Goal: Task Accomplishment & Management: Use online tool/utility

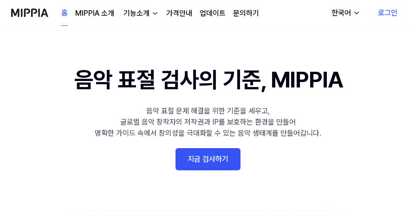
click at [217, 160] on link "지금 검사하기" at bounding box center [207, 159] width 65 height 22
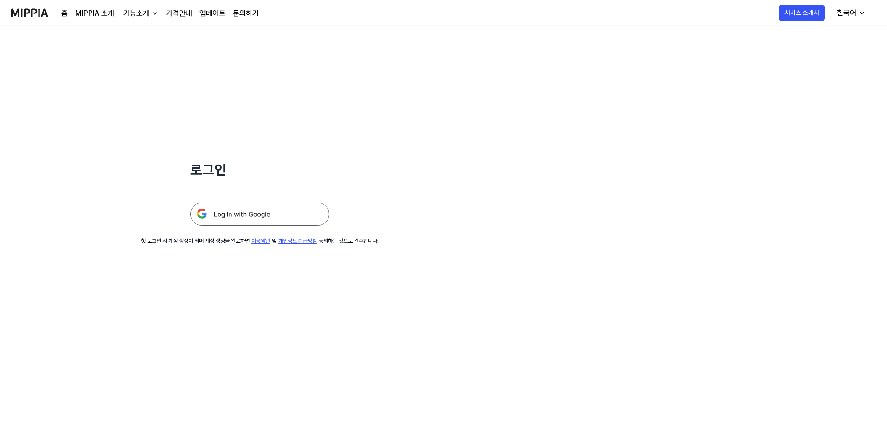
click at [278, 212] on img at bounding box center [259, 214] width 139 height 23
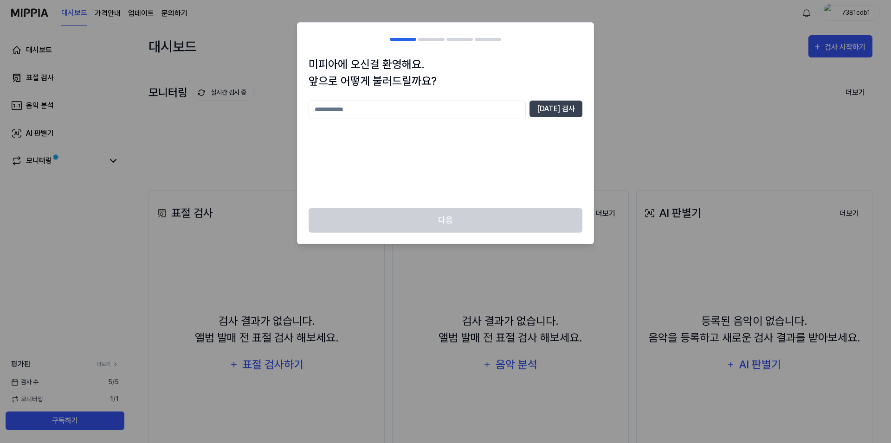
click at [480, 115] on input "text" at bounding box center [416, 110] width 217 height 19
type input "******"
click at [574, 111] on button "[DATE] 검사" at bounding box center [555, 109] width 53 height 17
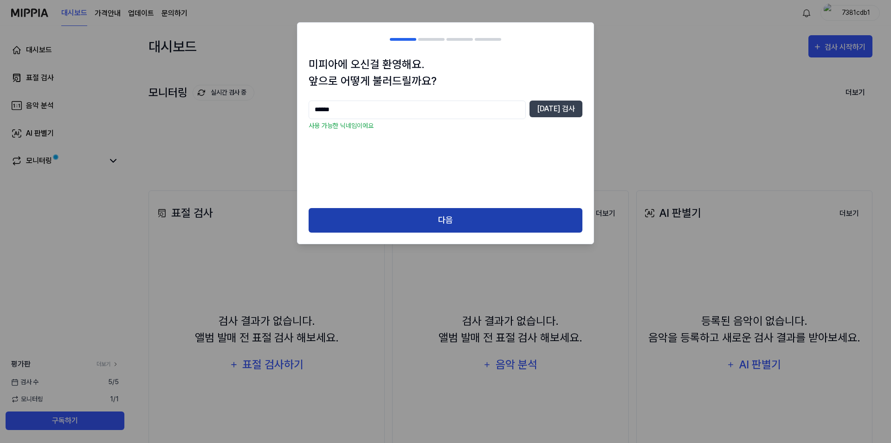
click at [495, 230] on button "다음" at bounding box center [445, 220] width 274 height 25
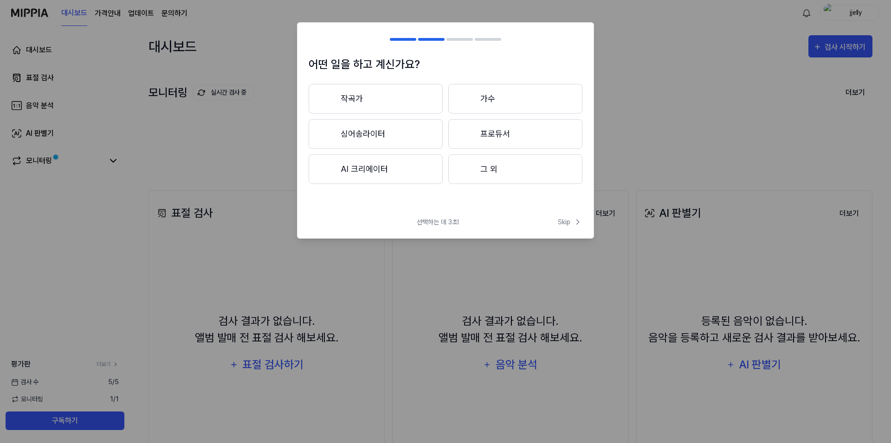
click at [505, 175] on button "그 외" at bounding box center [515, 169] width 134 height 30
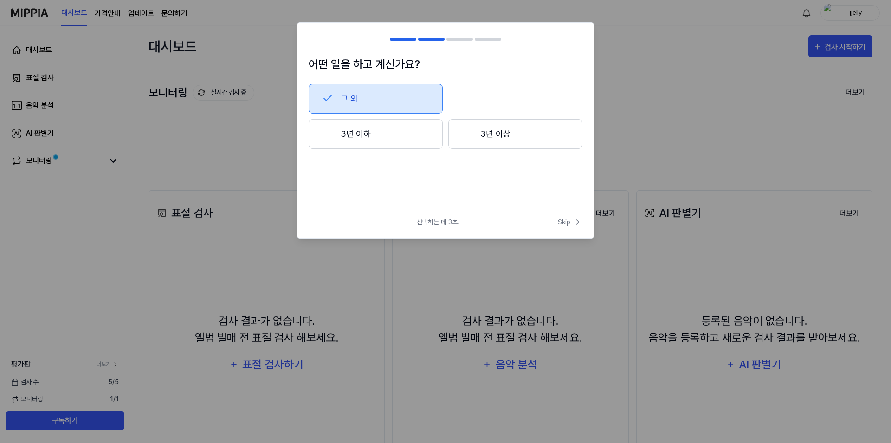
click at [399, 130] on button "3년 이하" at bounding box center [375, 134] width 134 height 30
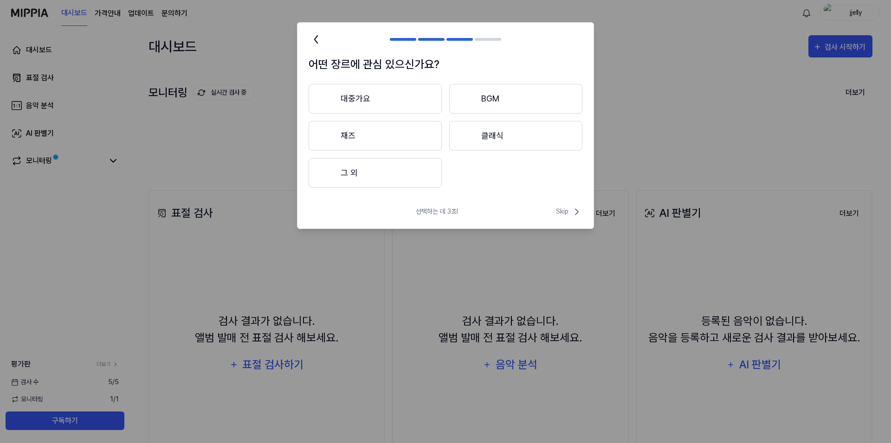
click at [394, 92] on button "대중가요" at bounding box center [374, 99] width 133 height 30
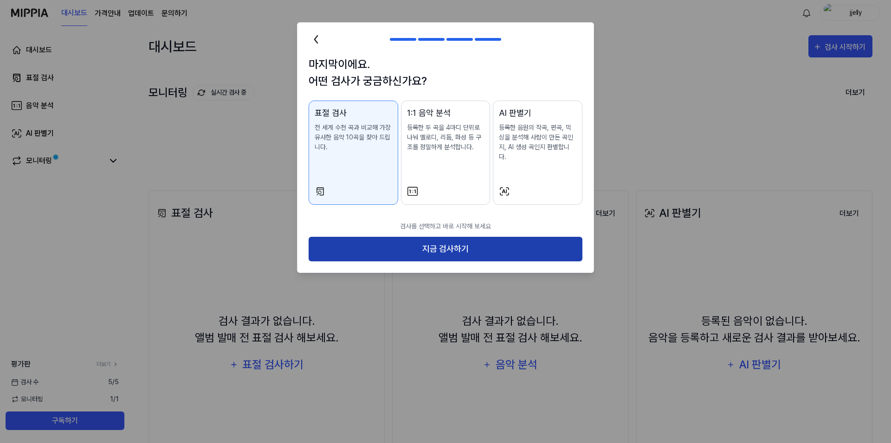
click at [481, 245] on button "지금 검사하기" at bounding box center [445, 249] width 274 height 25
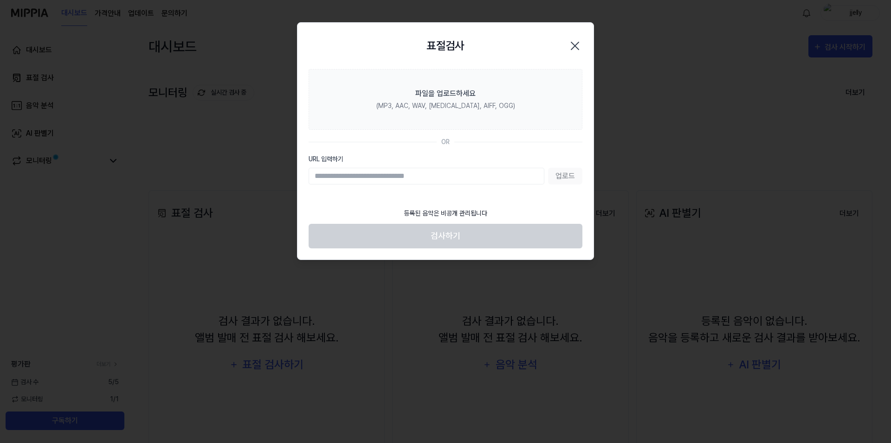
click at [464, 178] on input "URL 입력하기" at bounding box center [426, 176] width 236 height 17
paste input "**********"
type input "**********"
click at [449, 208] on div "등록된 음악은 비공개 관리됩니다" at bounding box center [445, 213] width 95 height 21
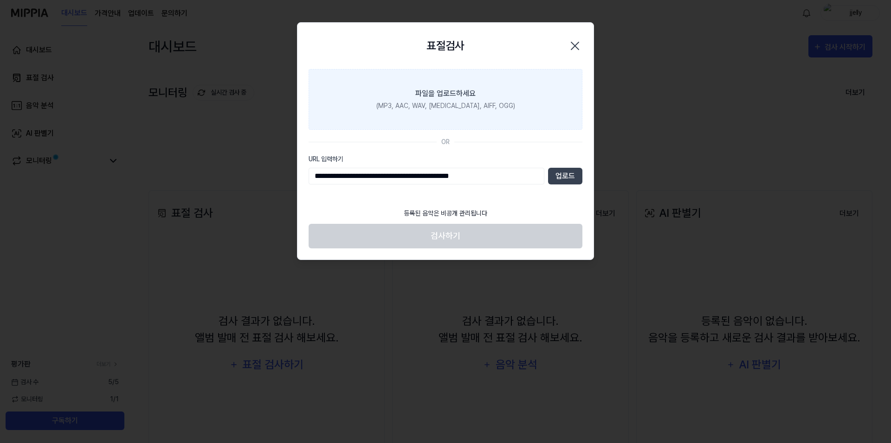
click at [450, 124] on label "파일을 업로드하세요 (MP3, AAC, WAV, [MEDICAL_DATA], AIFF, OGG)" at bounding box center [445, 99] width 274 height 61
click at [0, 0] on input "파일을 업로드하세요 (MP3, AAC, WAV, [MEDICAL_DATA], AIFF, OGG)" at bounding box center [0, 0] width 0 height 0
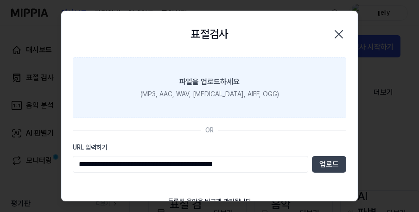
click at [226, 97] on div "(MP3, AAC, WAV, [MEDICAL_DATA], AIFF, OGG)" at bounding box center [210, 95] width 139 height 10
click at [0, 0] on input "파일을 업로드하세요 (MP3, AAC, WAV, [MEDICAL_DATA], AIFF, OGG)" at bounding box center [0, 0] width 0 height 0
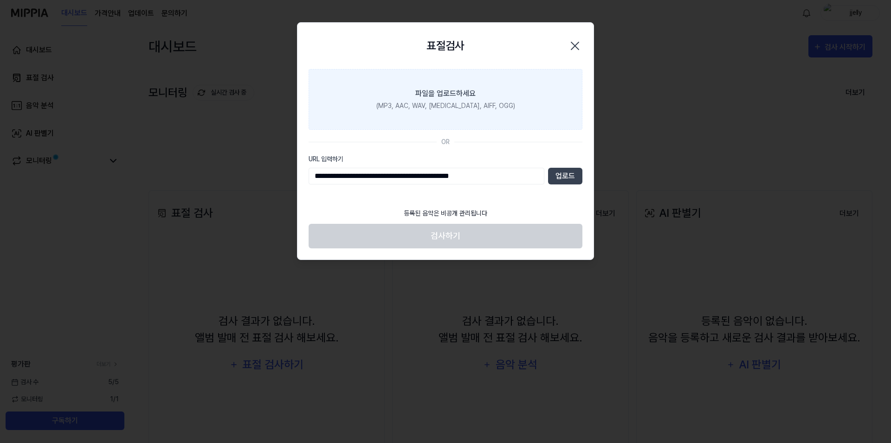
click at [452, 95] on div "파일을 업로드하세요" at bounding box center [445, 93] width 60 height 11
click at [0, 0] on input "파일을 업로드하세요 (MP3, AAC, WAV, [MEDICAL_DATA], AIFF, OGG)" at bounding box center [0, 0] width 0 height 0
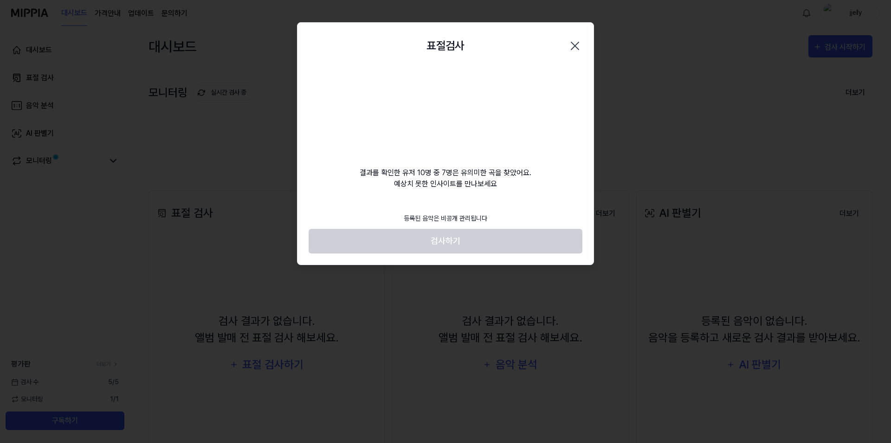
click at [451, 106] on video at bounding box center [445, 113] width 89 height 89
click at [439, 239] on footer "등록된 음악은 비공개 관리됩니다 검사하기" at bounding box center [445, 230] width 274 height 45
click at [449, 85] on video at bounding box center [445, 113] width 89 height 89
click at [453, 238] on footer "등록된 음악은 비공개 관리됩니다 검사하기" at bounding box center [445, 230] width 274 height 45
drag, startPoint x: 453, startPoint y: 238, endPoint x: 462, endPoint y: 239, distance: 9.8
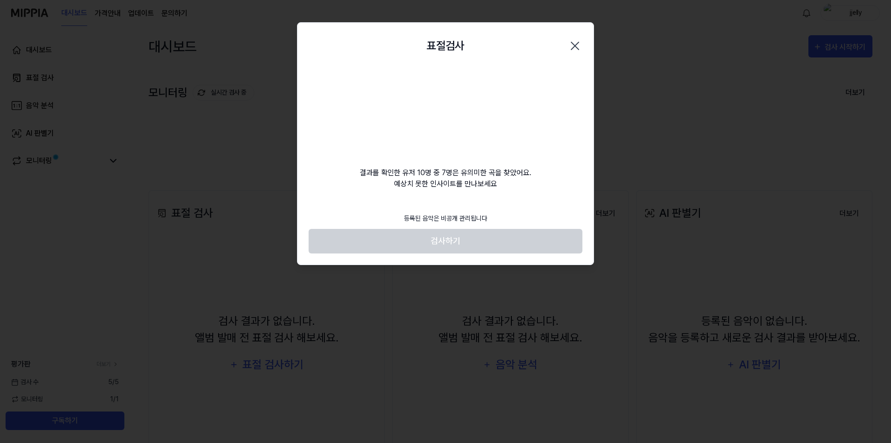
click at [453, 238] on footer "등록된 음악은 비공개 관리됩니다 검사하기" at bounding box center [445, 230] width 274 height 45
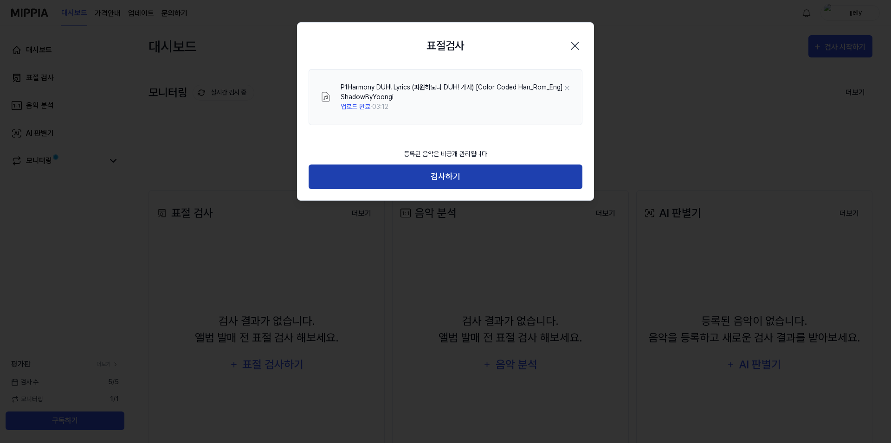
click at [466, 177] on button "검사하기" at bounding box center [445, 177] width 274 height 25
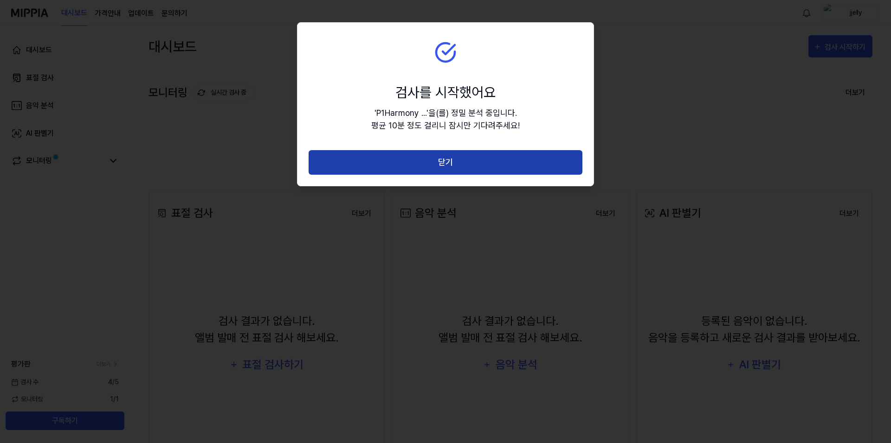
click at [483, 161] on button "닫기" at bounding box center [445, 162] width 274 height 25
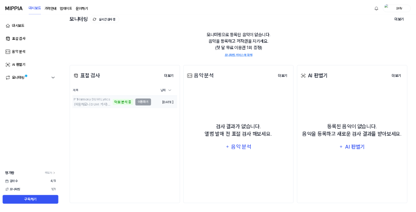
scroll to position [61, 0]
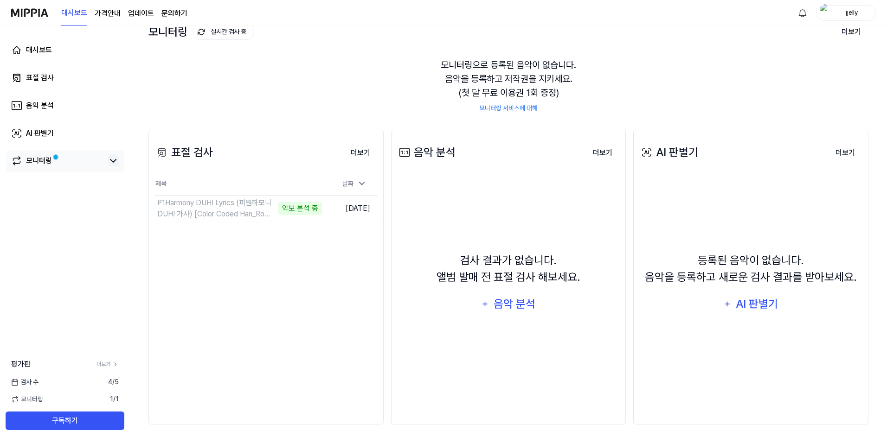
click at [117, 161] on icon at bounding box center [113, 160] width 11 height 11
click at [116, 160] on icon at bounding box center [113, 160] width 11 height 11
click at [314, 212] on td "P1Harmony DUH! Lyrics (피원하모니 DUH! 가사) [Color Coded Han_Rom_Eng] ShadowB…" at bounding box center [237, 209] width 167 height 26
click at [307, 206] on td "P1Harmony DUH! Lyrics (피원하모니 DUH! 가사) [Color Coded Han_Rom_Eng] ShadowB…" at bounding box center [237, 209] width 167 height 26
click at [309, 211] on button "이동하기" at bounding box center [305, 208] width 33 height 15
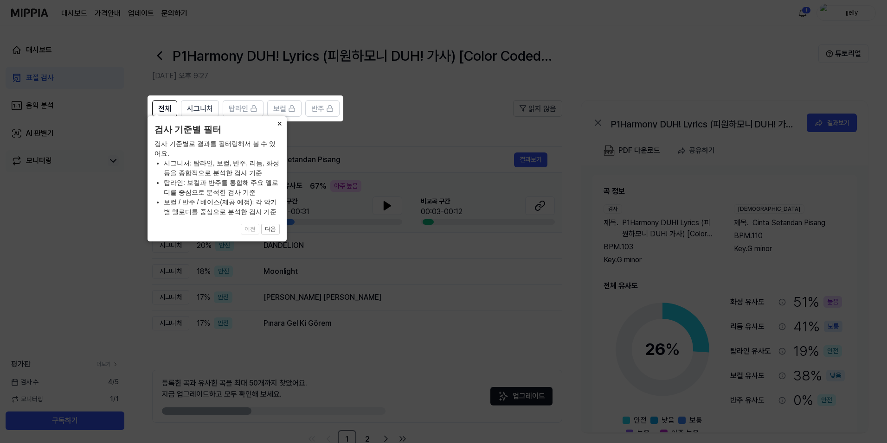
click at [276, 129] on button "×" at bounding box center [279, 122] width 15 height 13
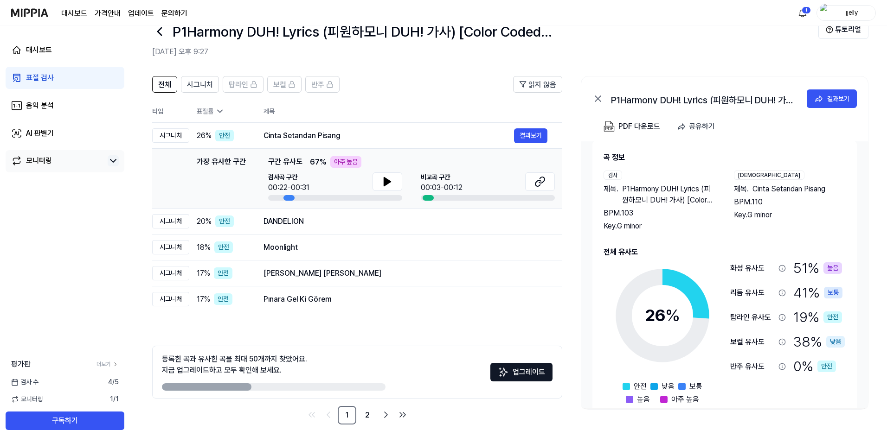
scroll to position [27, 0]
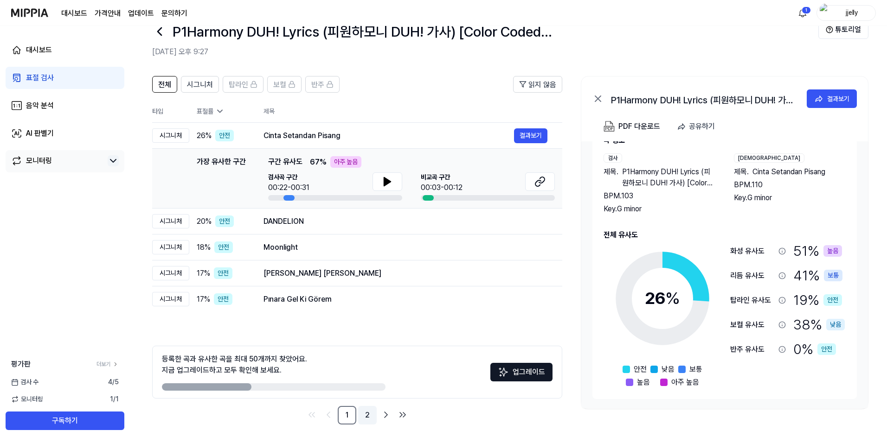
click at [368, 416] on link "2" at bounding box center [367, 415] width 19 height 19
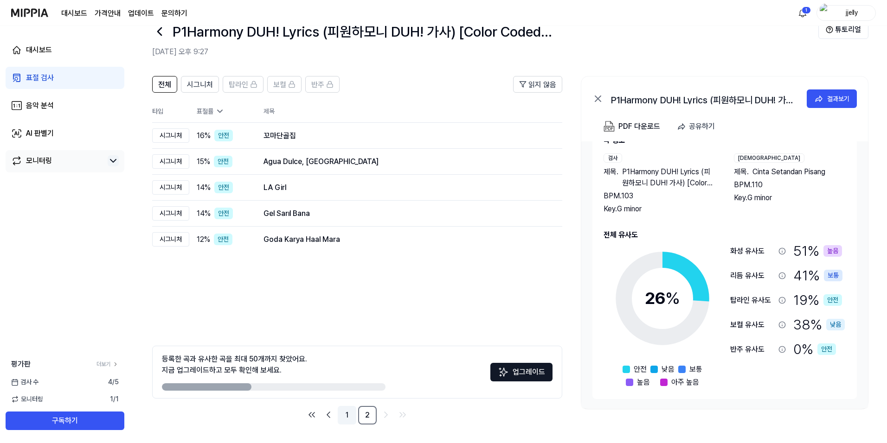
click at [342, 414] on link "1" at bounding box center [347, 415] width 19 height 19
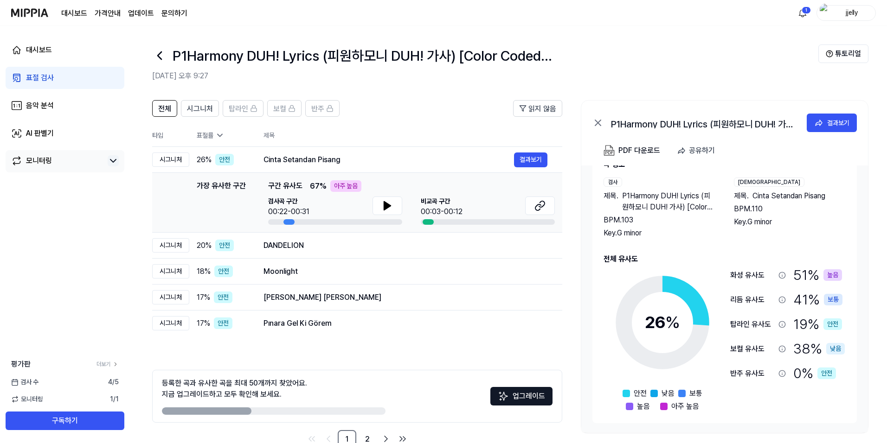
click at [392, 124] on th "제목" at bounding box center [412, 135] width 299 height 22
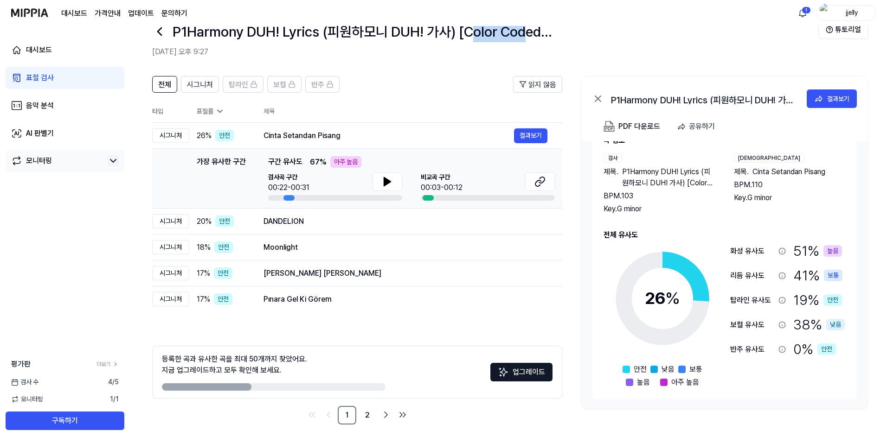
drag, startPoint x: 528, startPoint y: 36, endPoint x: 474, endPoint y: 39, distance: 53.9
click at [476, 38] on h1 "P1Harmony DUH! Lyrics (피원하모니 DUH! 가사) [Color Coded Han_Rom_Eng] ShadowB…" at bounding box center [384, 31] width 423 height 21
click at [488, 49] on h2 "[DATE] 오후 9:27" at bounding box center [485, 51] width 666 height 11
click at [395, 182] on button at bounding box center [387, 182] width 30 height 19
click at [395, 184] on button at bounding box center [387, 182] width 30 height 19
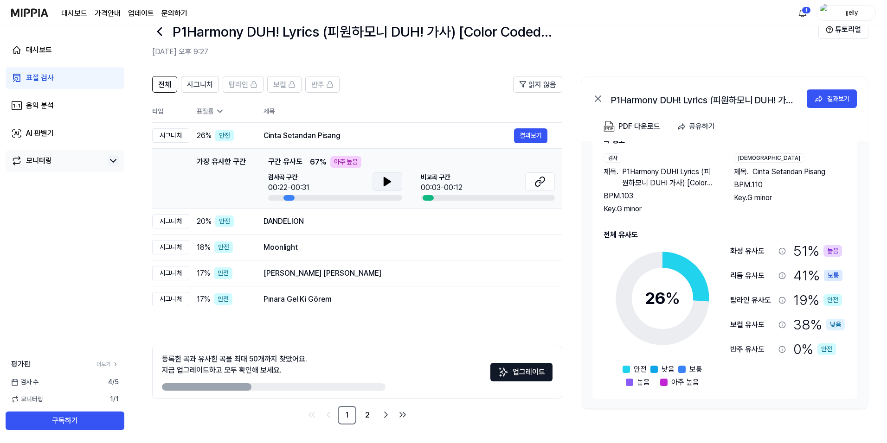
click at [384, 183] on icon at bounding box center [387, 182] width 6 height 8
click at [390, 183] on icon at bounding box center [389, 181] width 2 height 7
click at [550, 182] on button at bounding box center [540, 182] width 30 height 19
click at [159, 32] on icon at bounding box center [160, 31] width 4 height 7
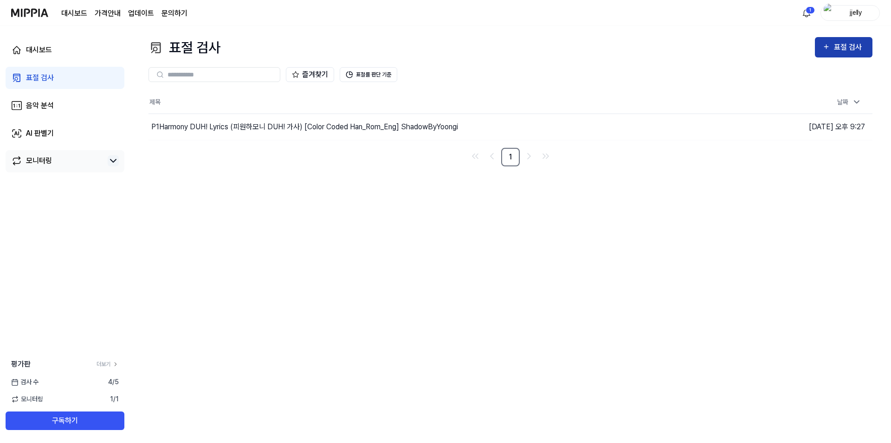
click at [852, 55] on button "표절 검사" at bounding box center [844, 47] width 58 height 20
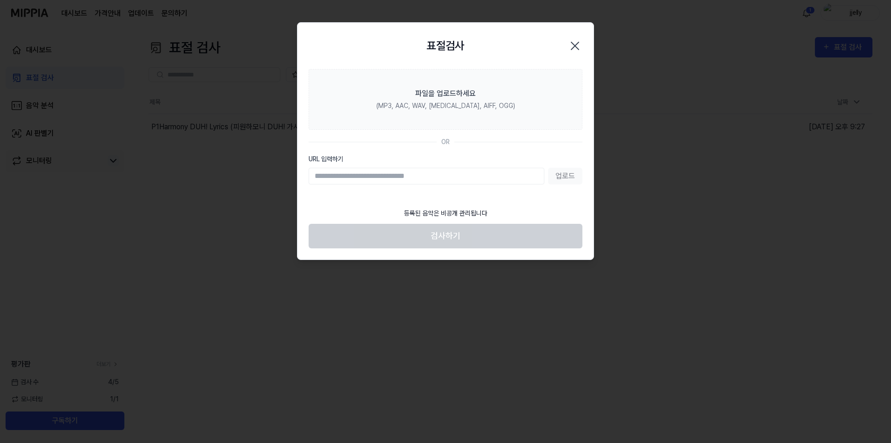
click at [498, 179] on input "URL 입력하기" at bounding box center [426, 176] width 236 height 17
type input "**********"
click at [531, 229] on footer "등록된 음악은 비공개 관리됩니다 검사하기" at bounding box center [445, 225] width 274 height 45
click at [564, 175] on button "업로드" at bounding box center [565, 176] width 34 height 17
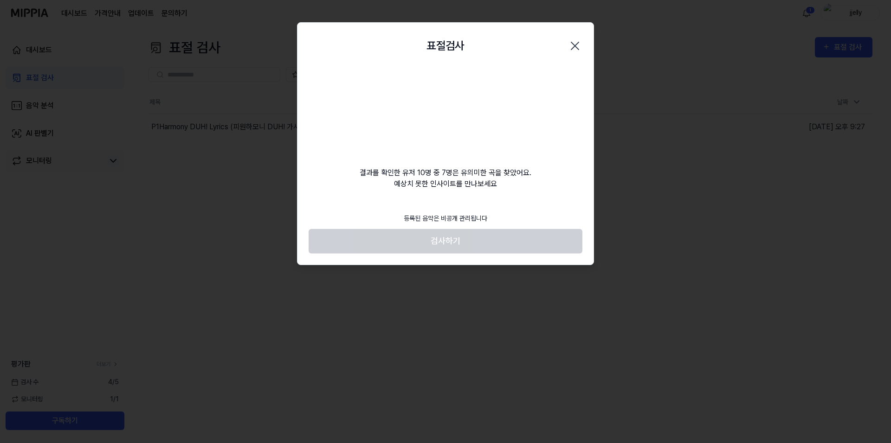
click at [574, 46] on icon "button" at bounding box center [574, 45] width 7 height 7
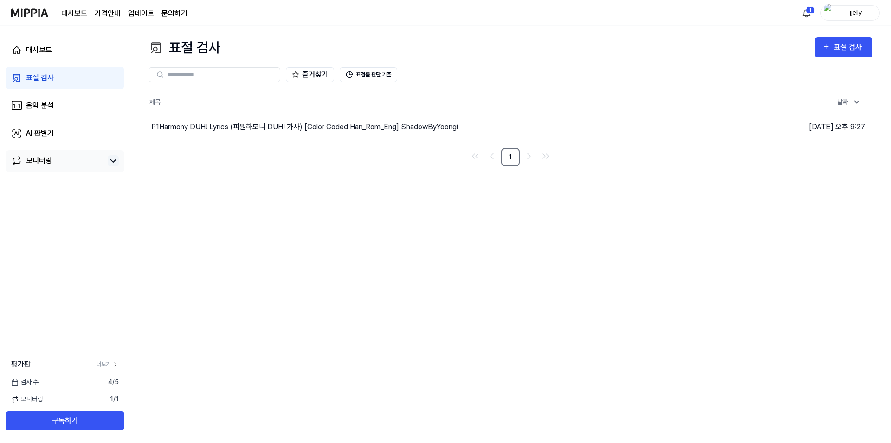
click at [103, 160] on link "모니터링" at bounding box center [57, 160] width 93 height 11
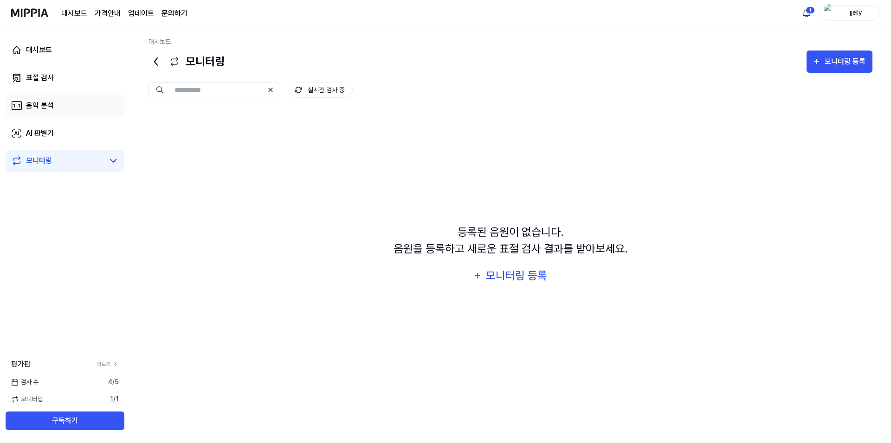
click at [101, 103] on link "음악 분석" at bounding box center [65, 106] width 119 height 22
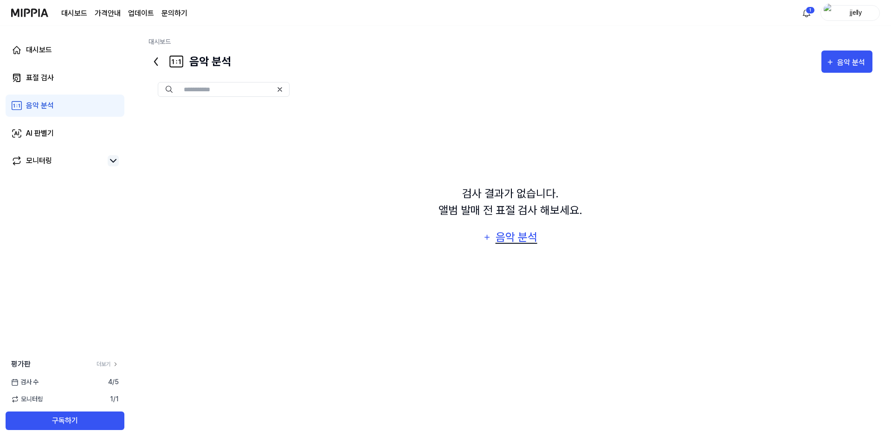
click at [534, 241] on div "음악 분석" at bounding box center [516, 238] width 44 height 18
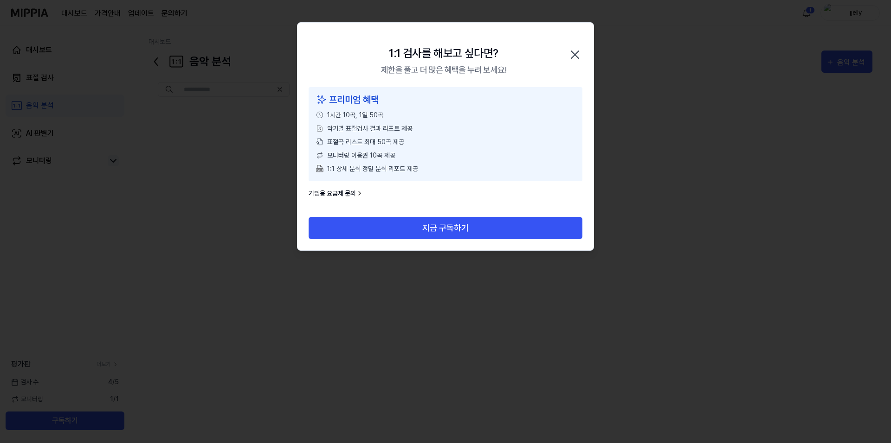
click at [574, 55] on icon "button" at bounding box center [574, 54] width 7 height 7
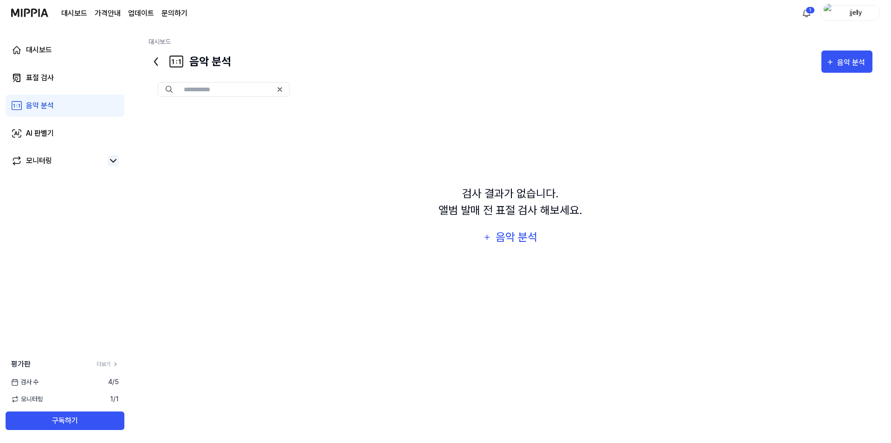
click at [160, 63] on icon at bounding box center [155, 61] width 15 height 15
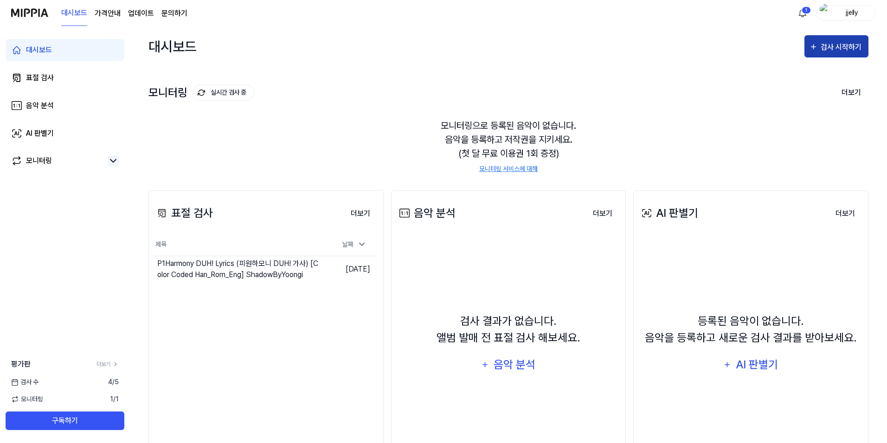
click at [857, 42] on div "검사 시작하기" at bounding box center [842, 47] width 43 height 12
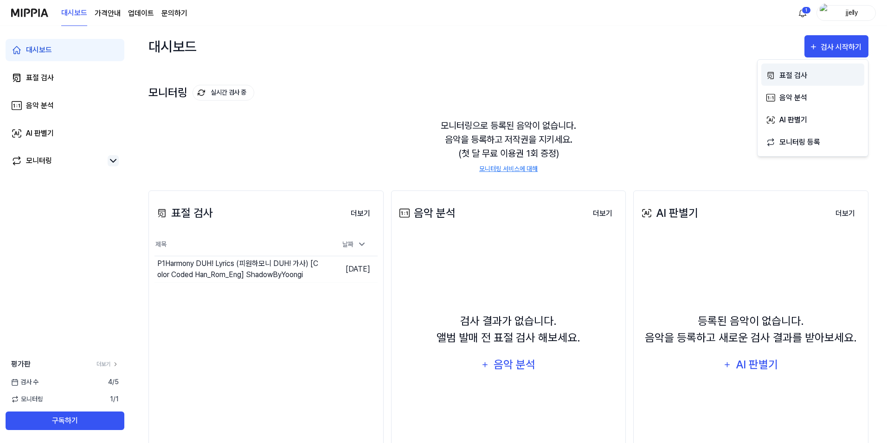
click at [777, 73] on button "표절 검사" at bounding box center [812, 75] width 103 height 22
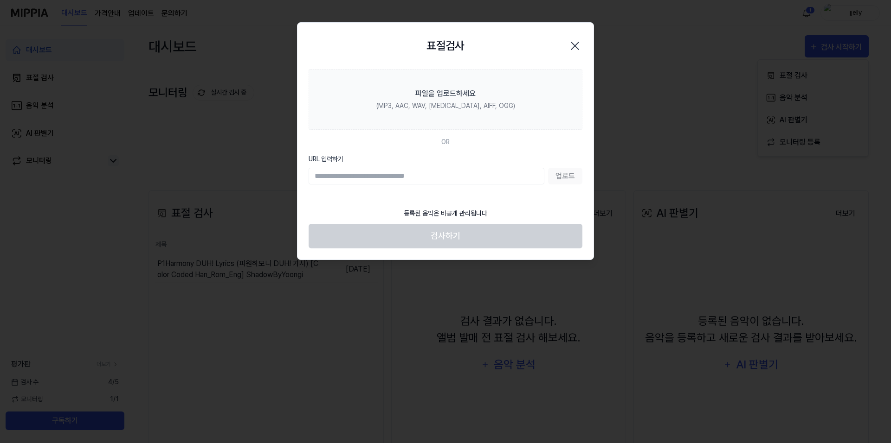
drag, startPoint x: 426, startPoint y: 116, endPoint x: 436, endPoint y: 146, distance: 30.8
click at [432, 136] on section "파일을 업로드하세요 (MP3, AAC, WAV, [MEDICAL_DATA], AIFF, OGG) OR URL 입력하기 업로드" at bounding box center [445, 136] width 296 height 134
drag, startPoint x: 481, startPoint y: 191, endPoint x: 486, endPoint y: 198, distance: 8.1
click at [483, 193] on section "파일을 업로드하세요 (MP3, AAC, WAV, [MEDICAL_DATA], AIFF, OGG) OR URL 입력하기 업로드" at bounding box center [445, 136] width 296 height 134
click at [477, 206] on div "등록된 음악은 비공개 관리됩니다" at bounding box center [445, 213] width 95 height 21
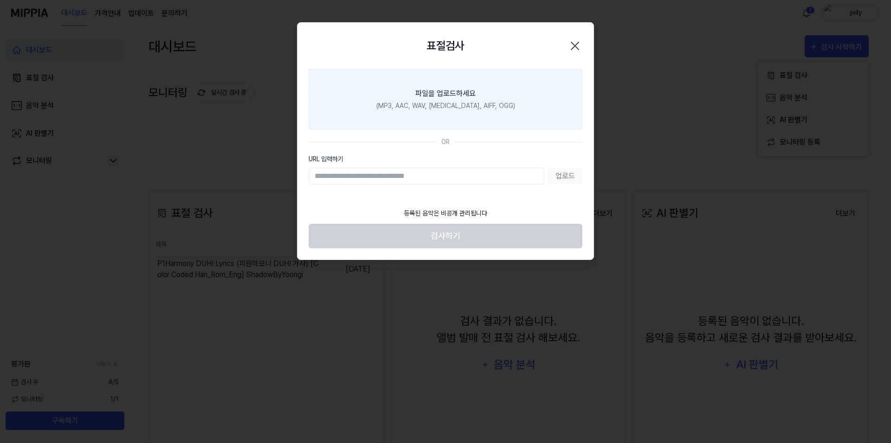
click at [497, 118] on label "파일을 업로드하세요 (MP3, AAC, WAV, [MEDICAL_DATA], AIFF, OGG)" at bounding box center [445, 99] width 274 height 61
click at [0, 0] on input "파일을 업로드하세요 (MP3, AAC, WAV, [MEDICAL_DATA], AIFF, OGG)" at bounding box center [0, 0] width 0 height 0
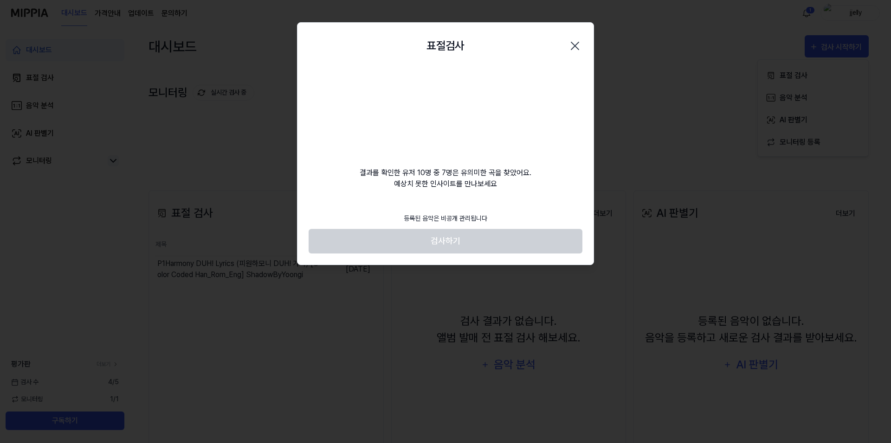
click at [578, 42] on icon "button" at bounding box center [574, 45] width 7 height 7
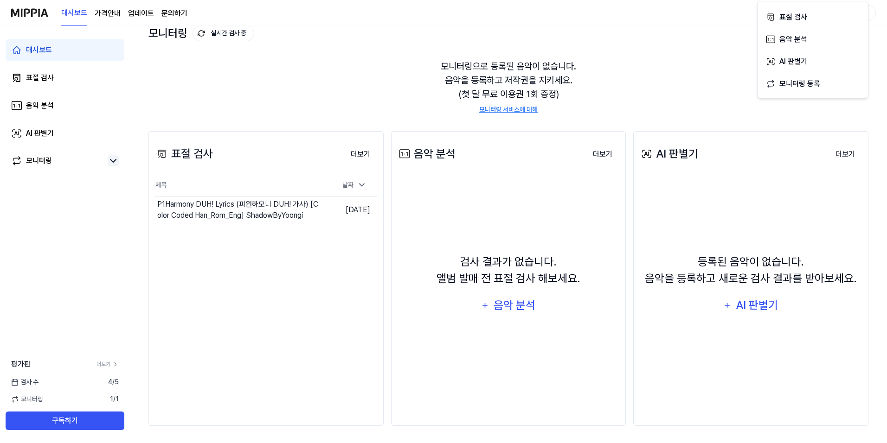
scroll to position [61, 0]
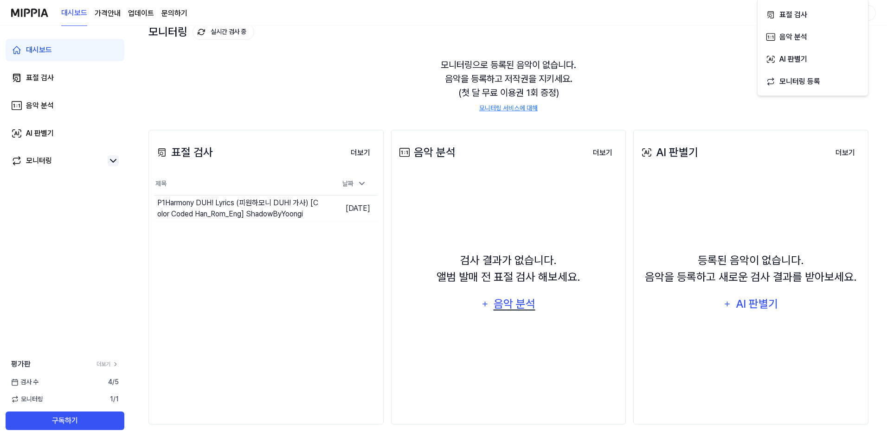
click at [501, 297] on div "음악 분석" at bounding box center [514, 304] width 44 height 18
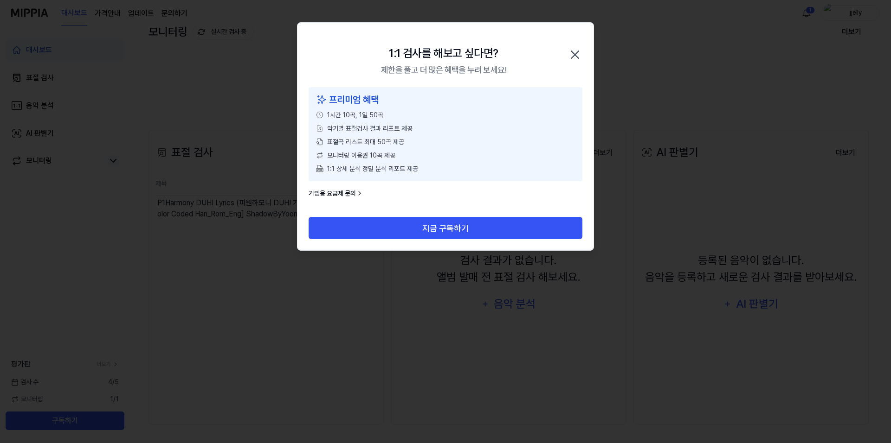
click at [580, 52] on icon "button" at bounding box center [574, 54] width 15 height 15
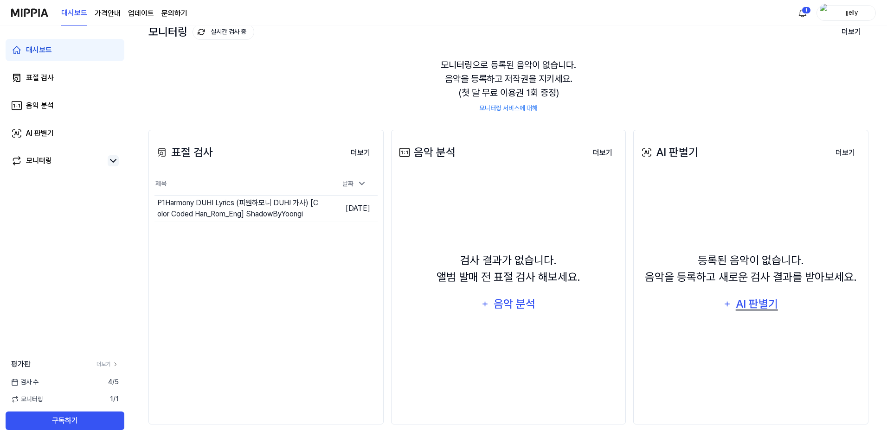
click at [751, 309] on div "AI 판별기" at bounding box center [756, 304] width 45 height 18
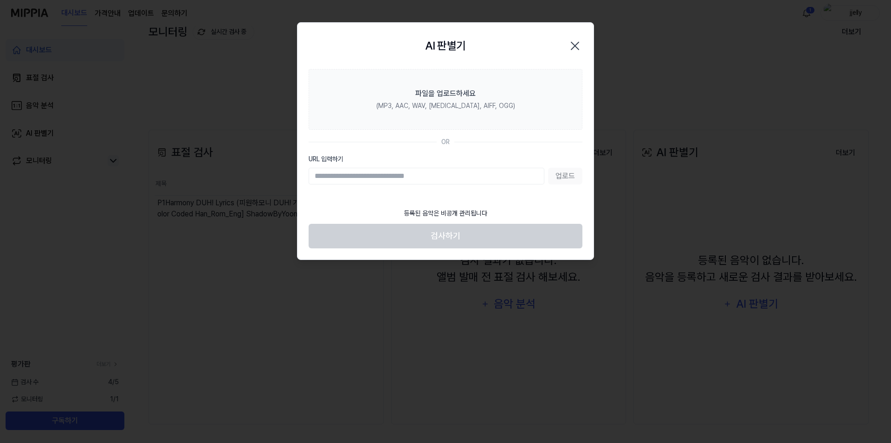
click at [572, 45] on icon "button" at bounding box center [574, 46] width 15 height 15
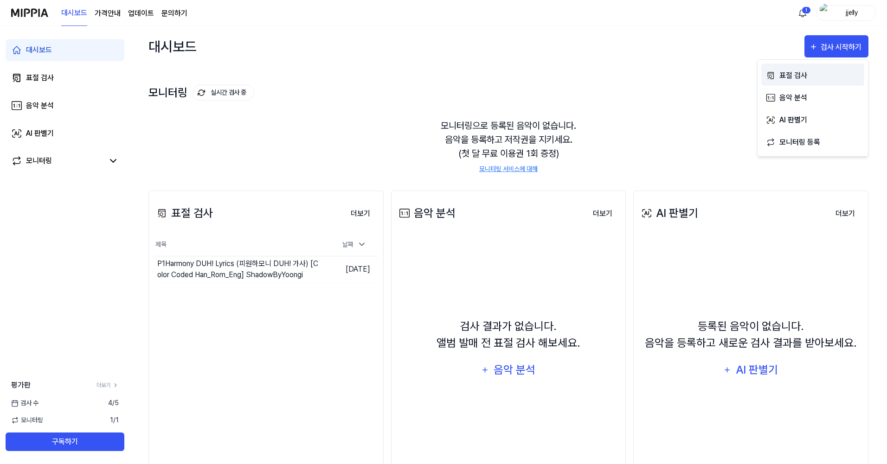
click at [816, 73] on div "표절 검사" at bounding box center [819, 76] width 81 height 12
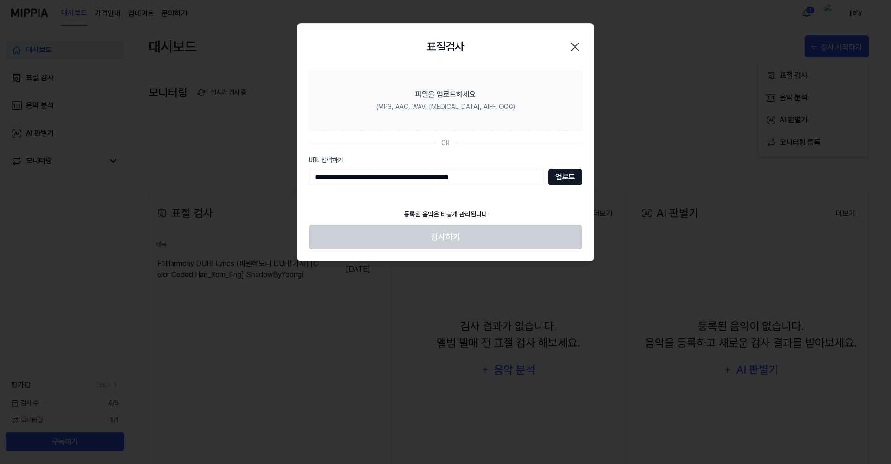
type input "**********"
click at [563, 180] on button "업로드" at bounding box center [565, 177] width 34 height 17
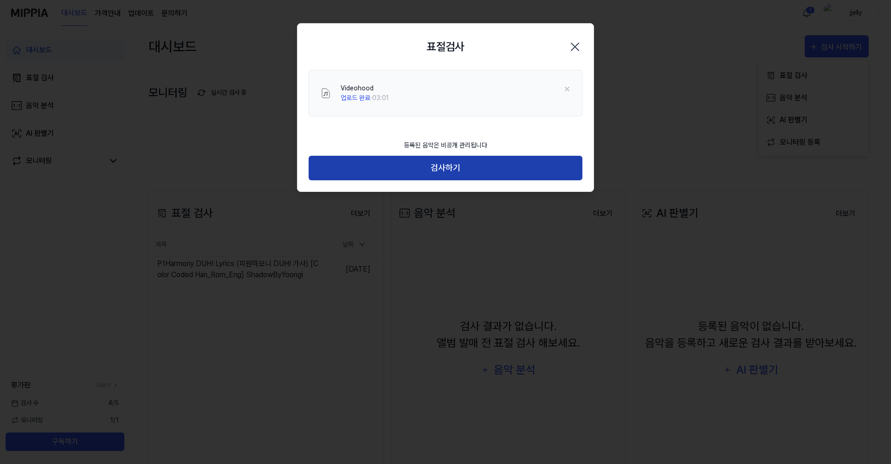
click at [473, 167] on button "검사하기" at bounding box center [445, 168] width 274 height 25
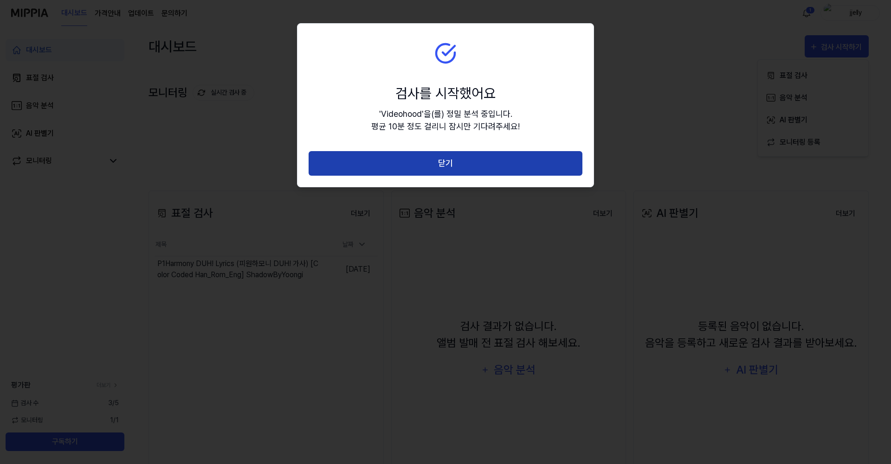
click at [495, 165] on button "닫기" at bounding box center [445, 163] width 274 height 25
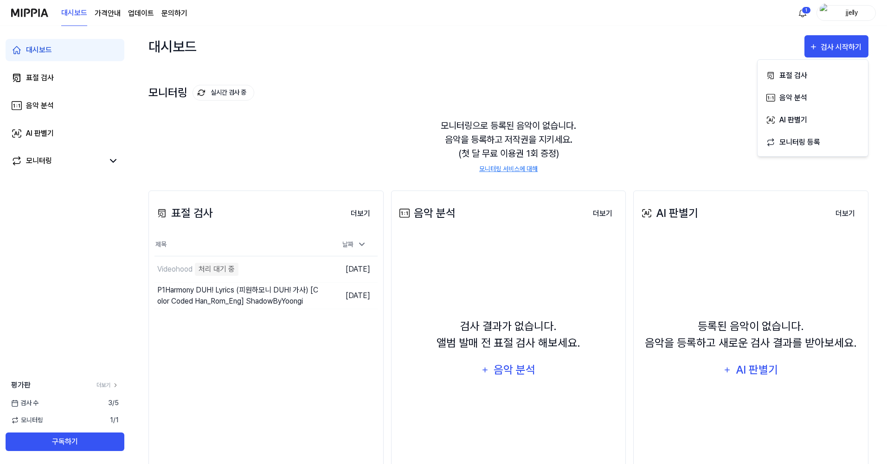
click at [383, 153] on div "모니터링으로 등록된 음악이 없습니다. 음악을 등록하고 저작권을 지키세요. (첫 달 무료 이용권 1회 증정) 모니터링 서비스에 대해" at bounding box center [508, 146] width 720 height 77
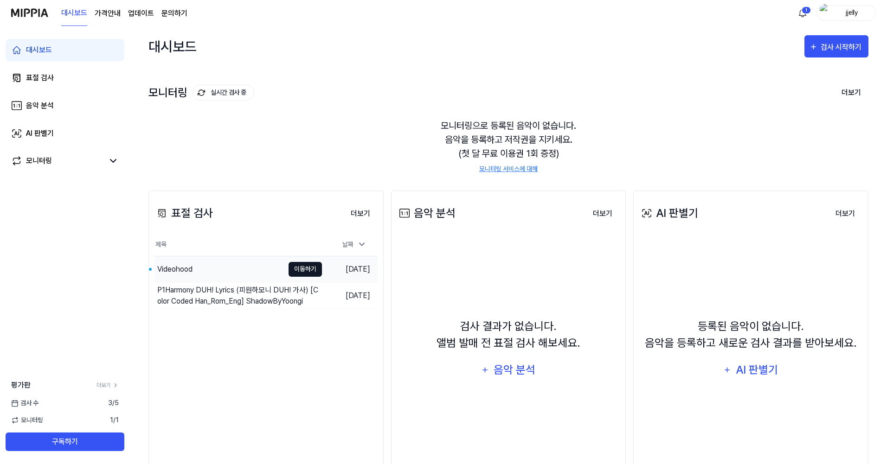
click at [300, 266] on button "이동하기" at bounding box center [305, 269] width 33 height 15
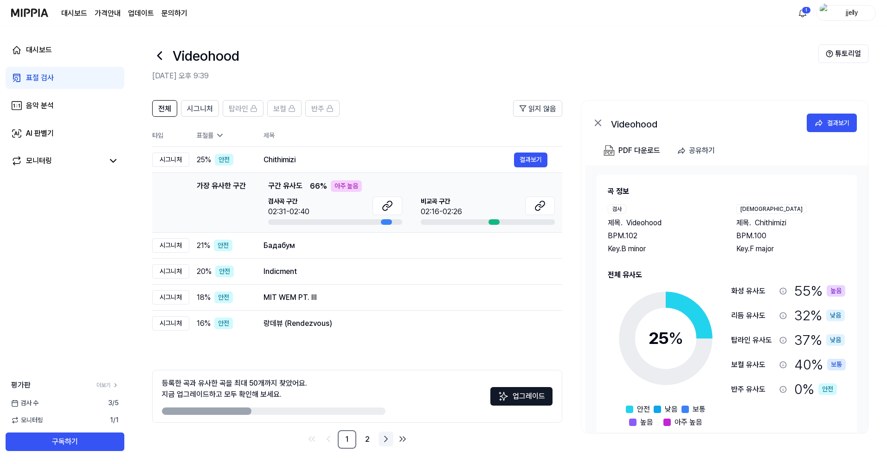
click at [388, 437] on icon "Go to next page" at bounding box center [385, 439] width 11 height 11
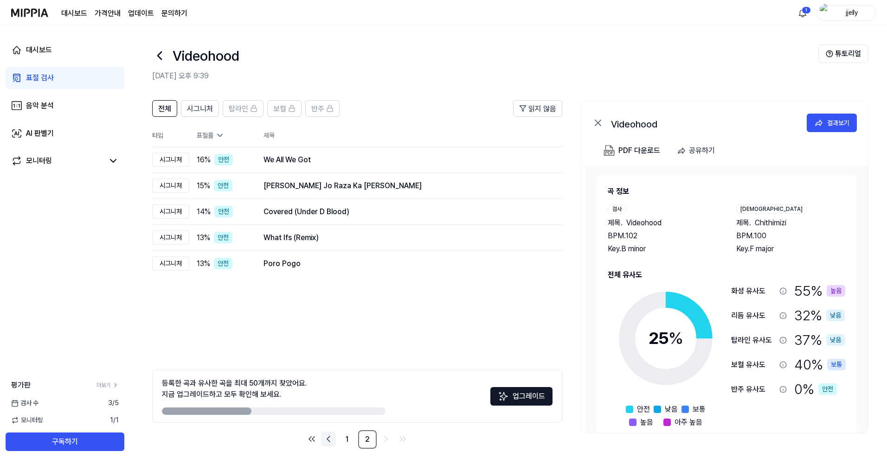
click at [327, 437] on icon "Go to previous page" at bounding box center [328, 439] width 11 height 11
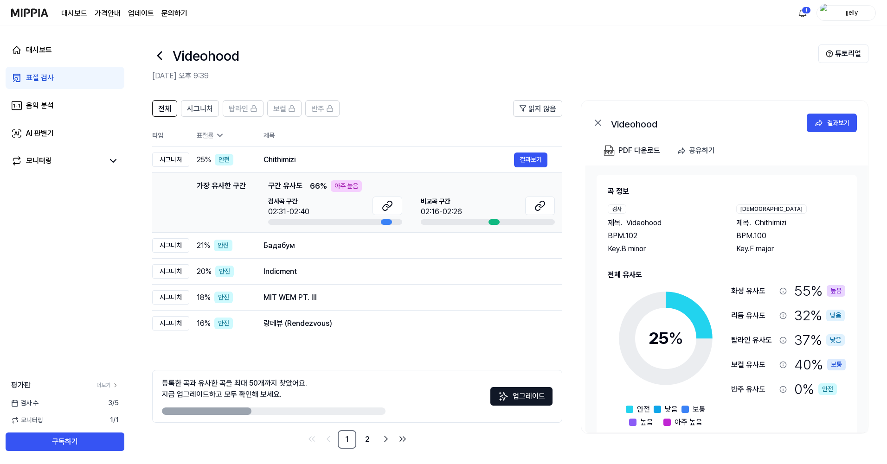
click at [745, 210] on div "[DEMOGRAPHIC_DATA]" at bounding box center [771, 209] width 71 height 9
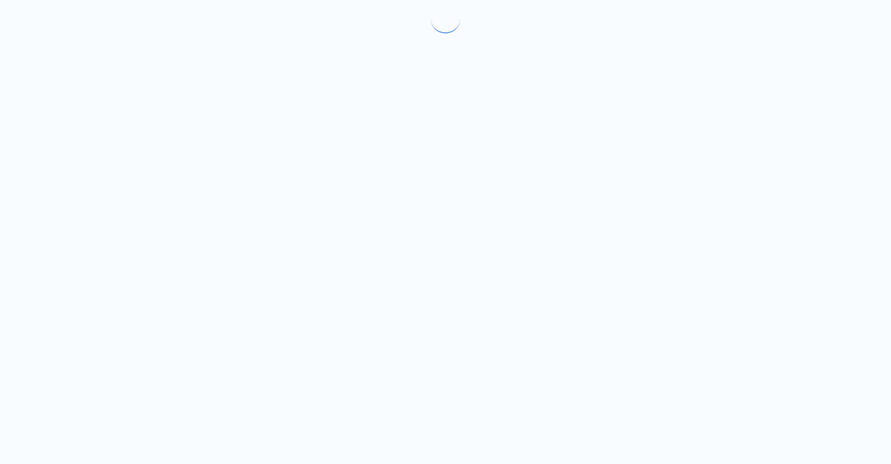
click at [745, 210] on div at bounding box center [445, 232] width 891 height 464
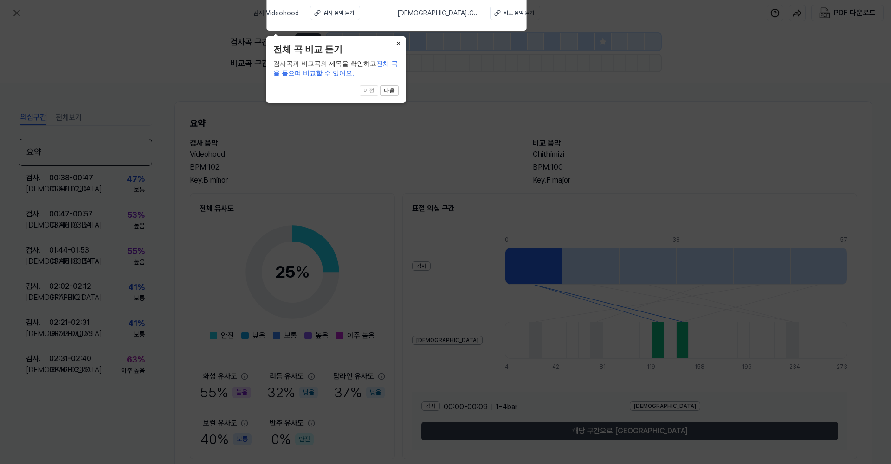
click at [396, 47] on button "×" at bounding box center [398, 42] width 15 height 13
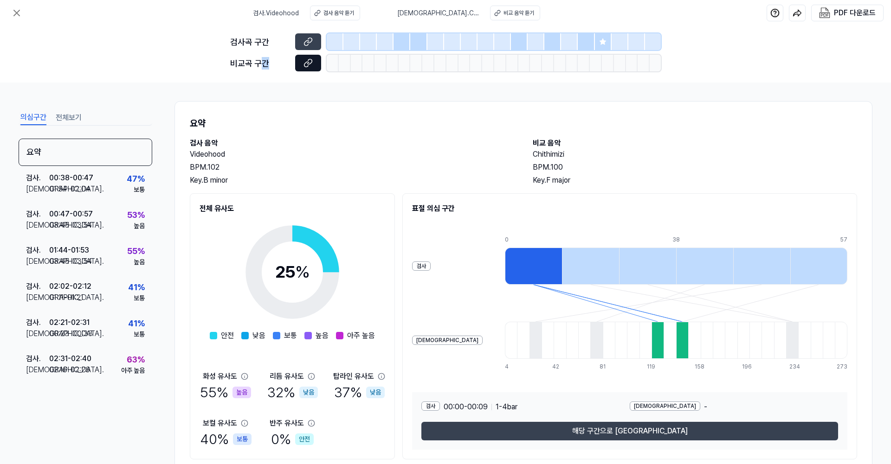
drag, startPoint x: 261, startPoint y: 58, endPoint x: 305, endPoint y: 64, distance: 44.4
click at [304, 64] on div "비교곡 구간" at bounding box center [445, 63] width 430 height 17
click at [402, 17] on div "검사 . Videohood 검사 음악 듣기 비교 . Chithimizi 비교 음악 듣기" at bounding box center [396, 13] width 287 height 26
drag, startPoint x: 438, startPoint y: 8, endPoint x: 440, endPoint y: 13, distance: 5.0
click at [439, 10] on span "비교 . Chithimizi" at bounding box center [438, 13] width 82 height 10
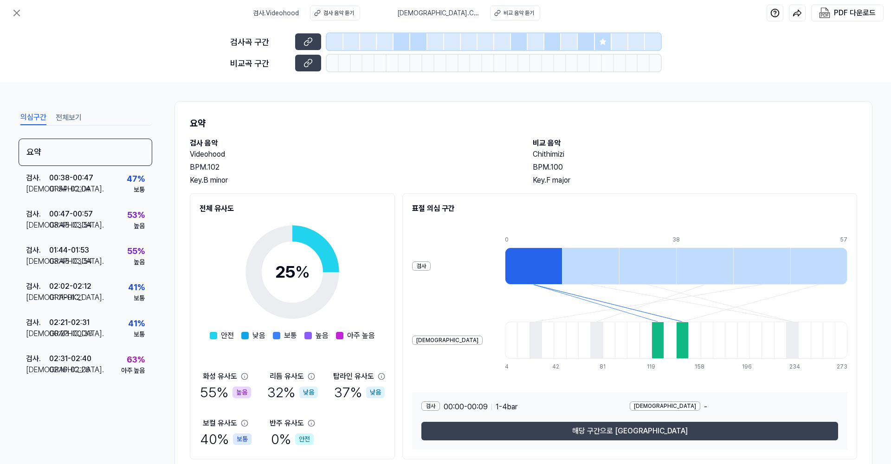
click at [441, 15] on span "비교 . Chithimizi" at bounding box center [438, 13] width 82 height 10
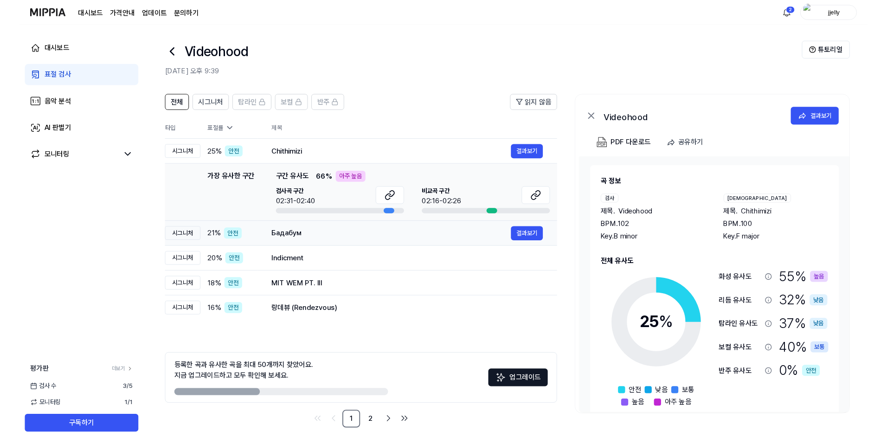
scroll to position [3, 0]
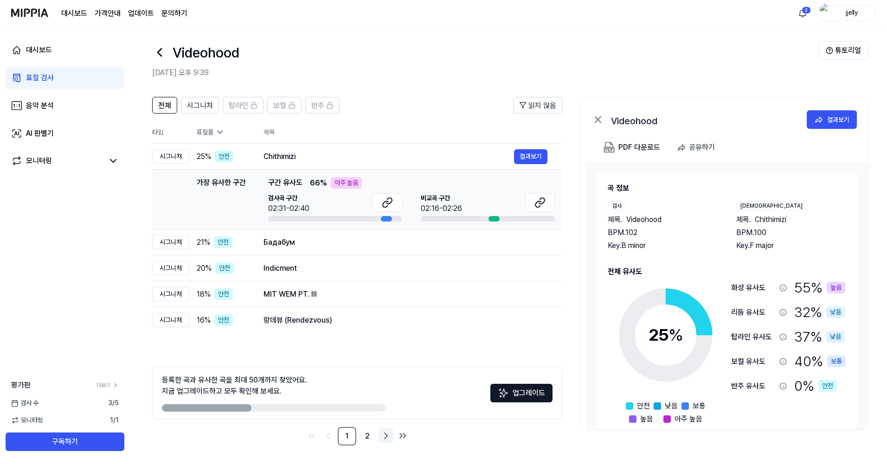
click at [392, 435] on link "Go to next page" at bounding box center [386, 436] width 15 height 15
